Goal: Task Accomplishment & Management: Use online tool/utility

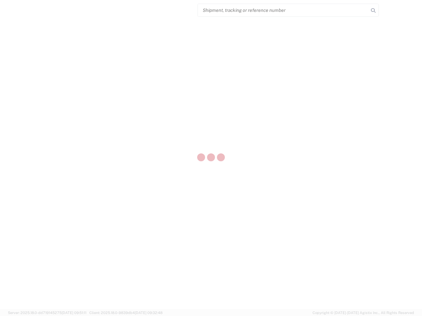
select select "US"
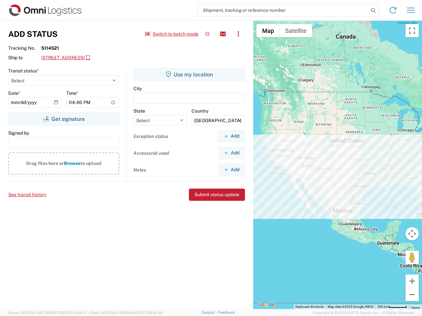
click at [283, 10] on input "search" at bounding box center [283, 10] width 171 height 13
click at [373, 11] on icon at bounding box center [372, 10] width 9 height 9
click at [393, 10] on icon at bounding box center [392, 10] width 11 height 11
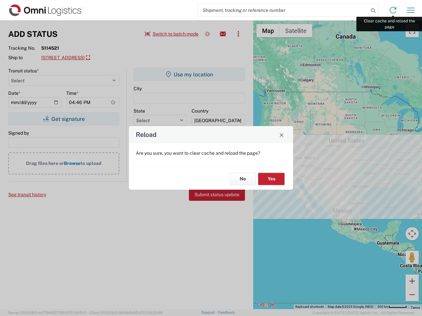
click at [411, 10] on div "Reload Are you sure, you want to clear cache and reload the page? No Yes" at bounding box center [211, 158] width 422 height 316
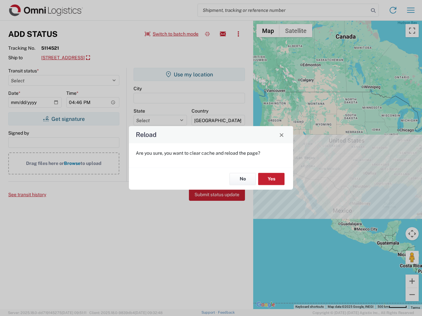
click at [172, 34] on div "Reload Are you sure, you want to clear cache and reload the page? No Yes" at bounding box center [211, 158] width 422 height 316
click at [207, 34] on div "Reload Are you sure, you want to clear cache and reload the page? No Yes" at bounding box center [211, 158] width 422 height 316
click at [223, 34] on div "Reload Are you sure, you want to clear cache and reload the page? No Yes" at bounding box center [211, 158] width 422 height 316
click at [238, 34] on div "Reload Are you sure, you want to clear cache and reload the page? No Yes" at bounding box center [211, 158] width 422 height 316
click at [101, 58] on div "Reload Are you sure, you want to clear cache and reload the page? No Yes" at bounding box center [211, 158] width 422 height 316
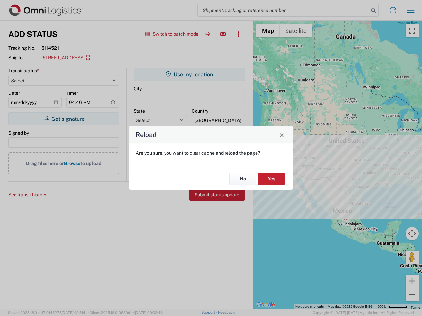
click at [64, 119] on div "Reload Are you sure, you want to clear cache and reload the page? No Yes" at bounding box center [211, 158] width 422 height 316
